Goal: Check status: Check status

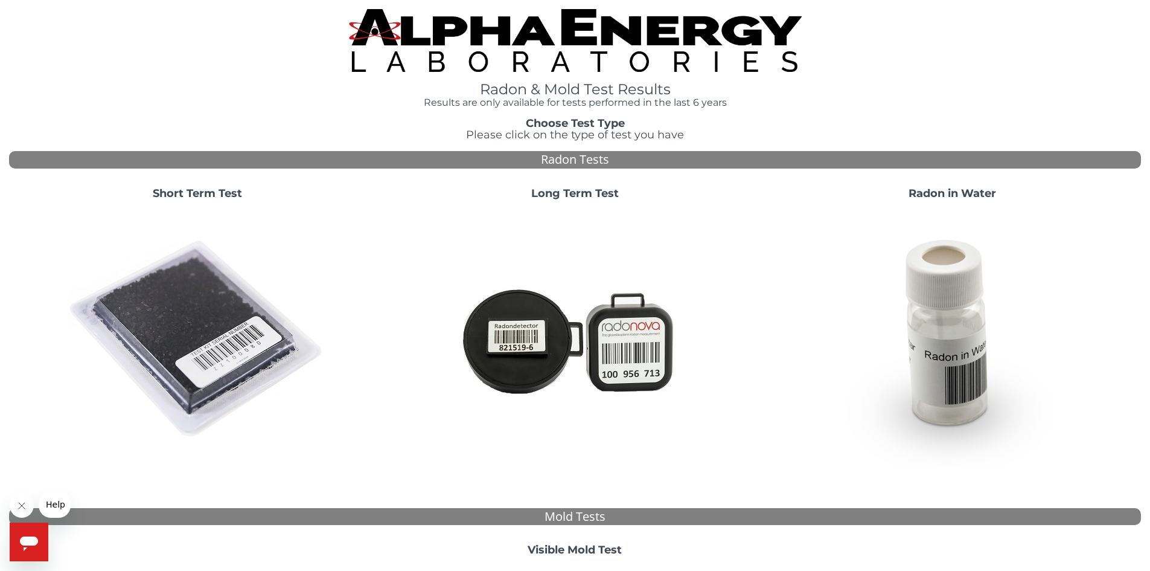
click at [193, 191] on strong "Short Term Test" at bounding box center [197, 193] width 89 height 13
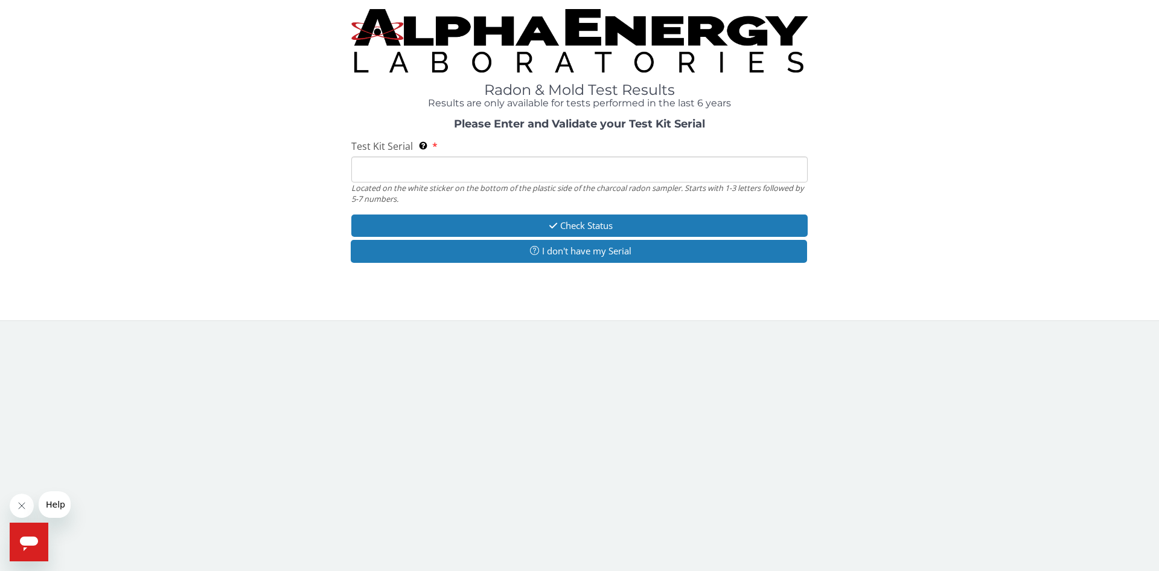
click at [397, 169] on input "Test Kit Serial Located on the white sticker on the bottom of the plastic side …" at bounding box center [579, 169] width 456 height 26
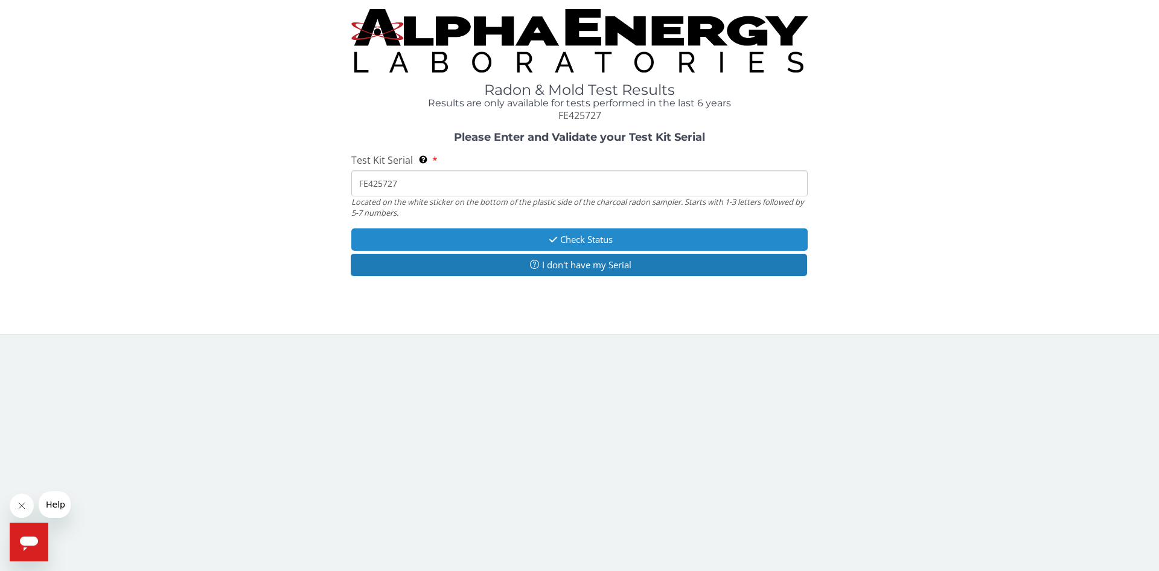
type input "FE425727"
click at [573, 235] on button "Check Status" at bounding box center [579, 239] width 456 height 22
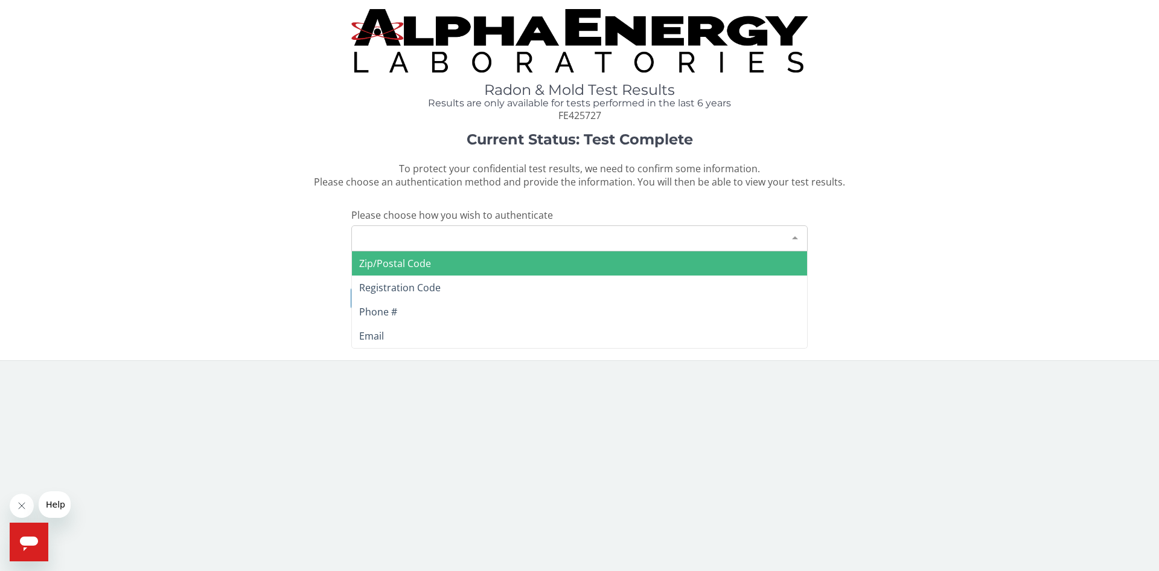
click at [802, 237] on div at bounding box center [795, 237] width 24 height 23
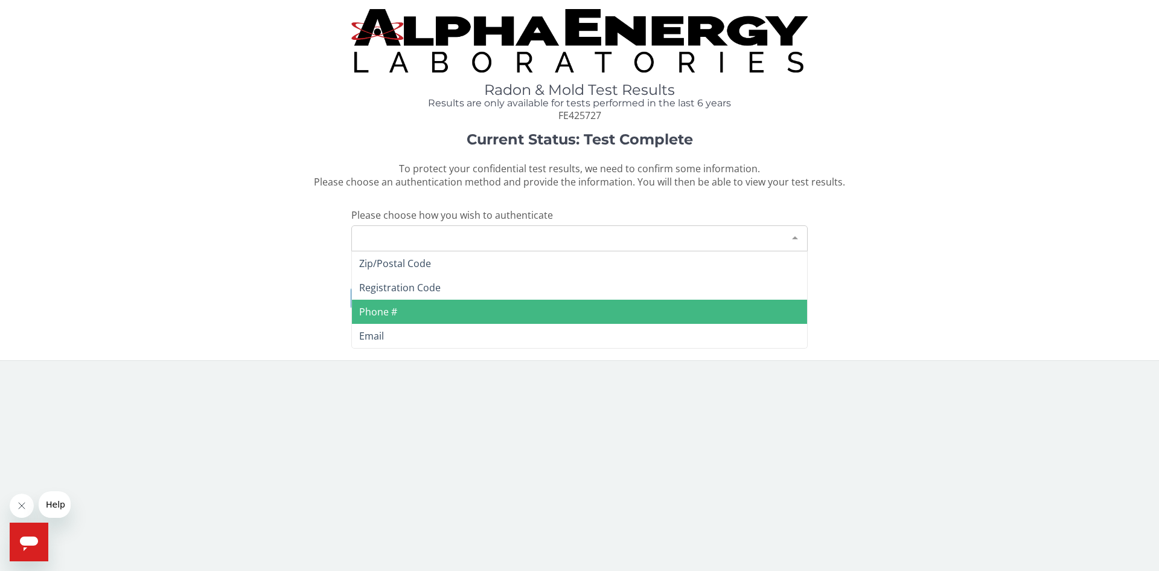
click at [447, 303] on span "Phone #" at bounding box center [579, 311] width 455 height 24
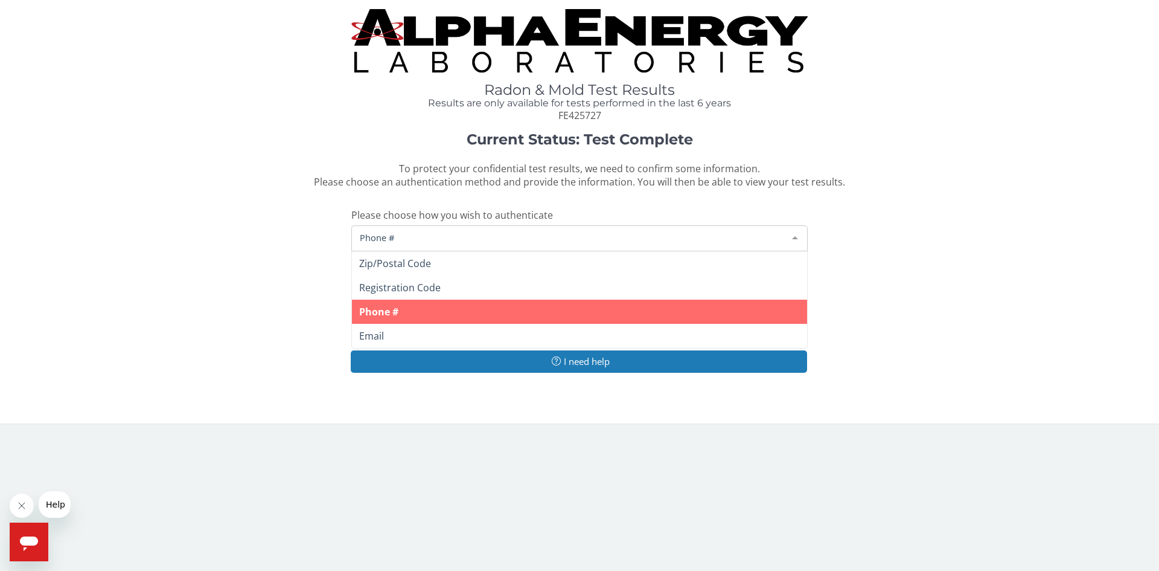
click at [787, 234] on div at bounding box center [795, 237] width 24 height 23
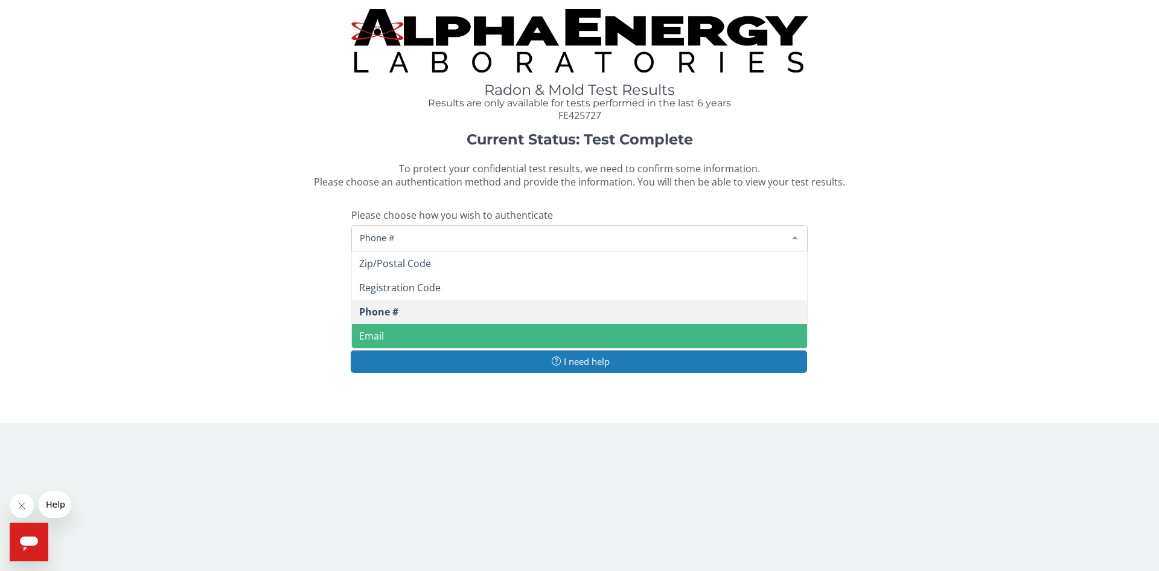
click at [424, 331] on span "Email" at bounding box center [579, 336] width 455 height 24
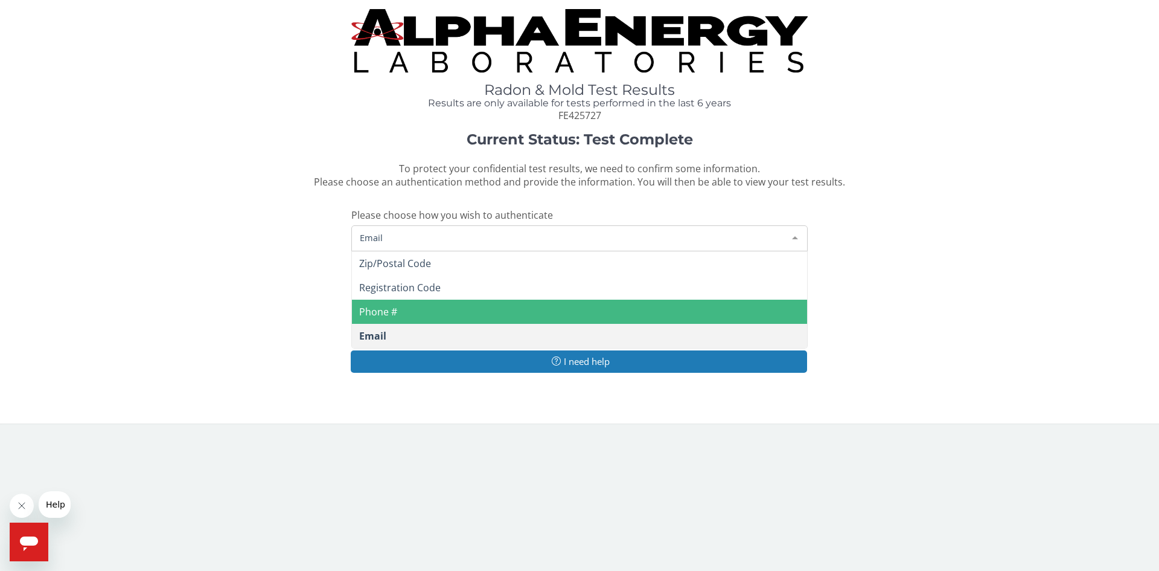
click at [393, 234] on span "Email" at bounding box center [570, 237] width 426 height 13
click at [393, 232] on span "Email" at bounding box center [570, 237] width 426 height 13
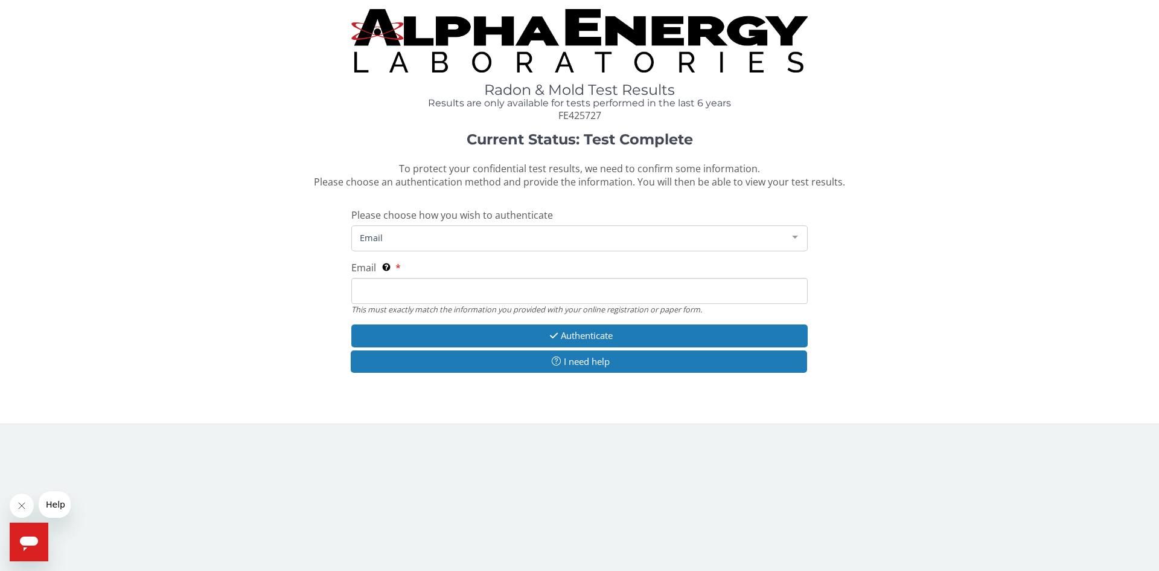
click at [393, 232] on span "Email" at bounding box center [570, 237] width 426 height 13
click at [381, 291] on input "Email This must exactly match the information you provided with your online reg…" at bounding box center [579, 291] width 456 height 26
type input "[EMAIL_ADDRESS][DOMAIN_NAME]"
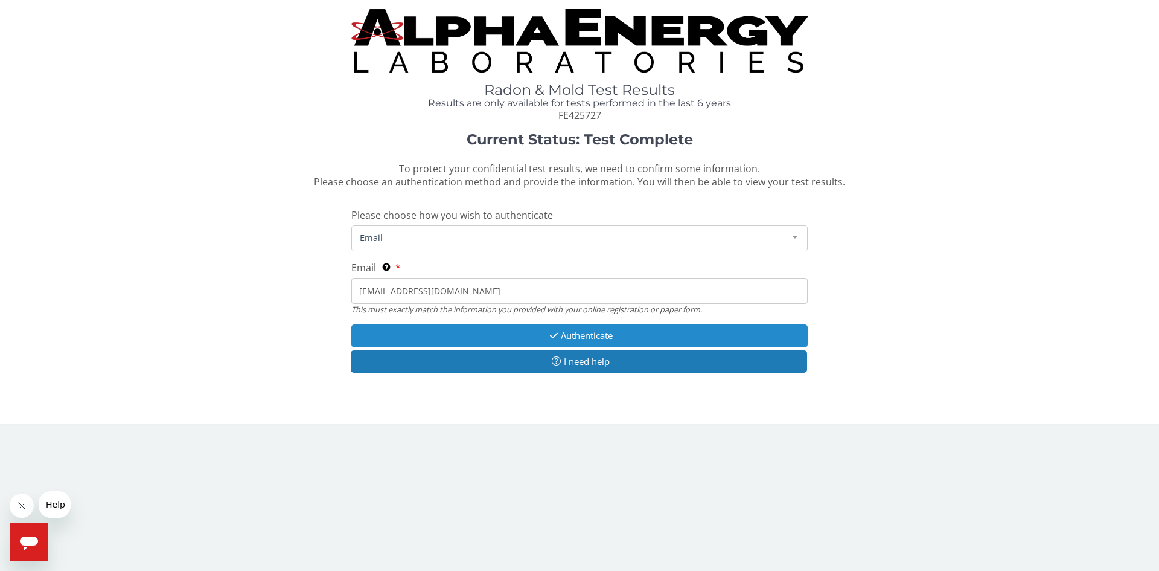
click at [584, 333] on button "Authenticate" at bounding box center [579, 335] width 456 height 22
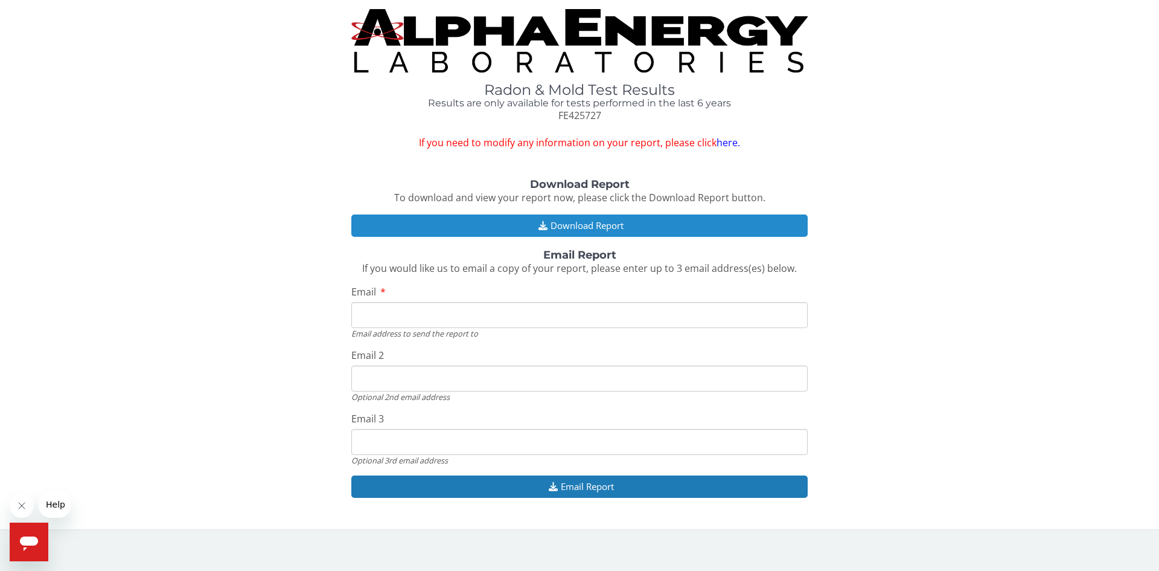
click at [581, 222] on button "Download Report" at bounding box center [579, 225] width 456 height 22
